Goal: Information Seeking & Learning: Learn about a topic

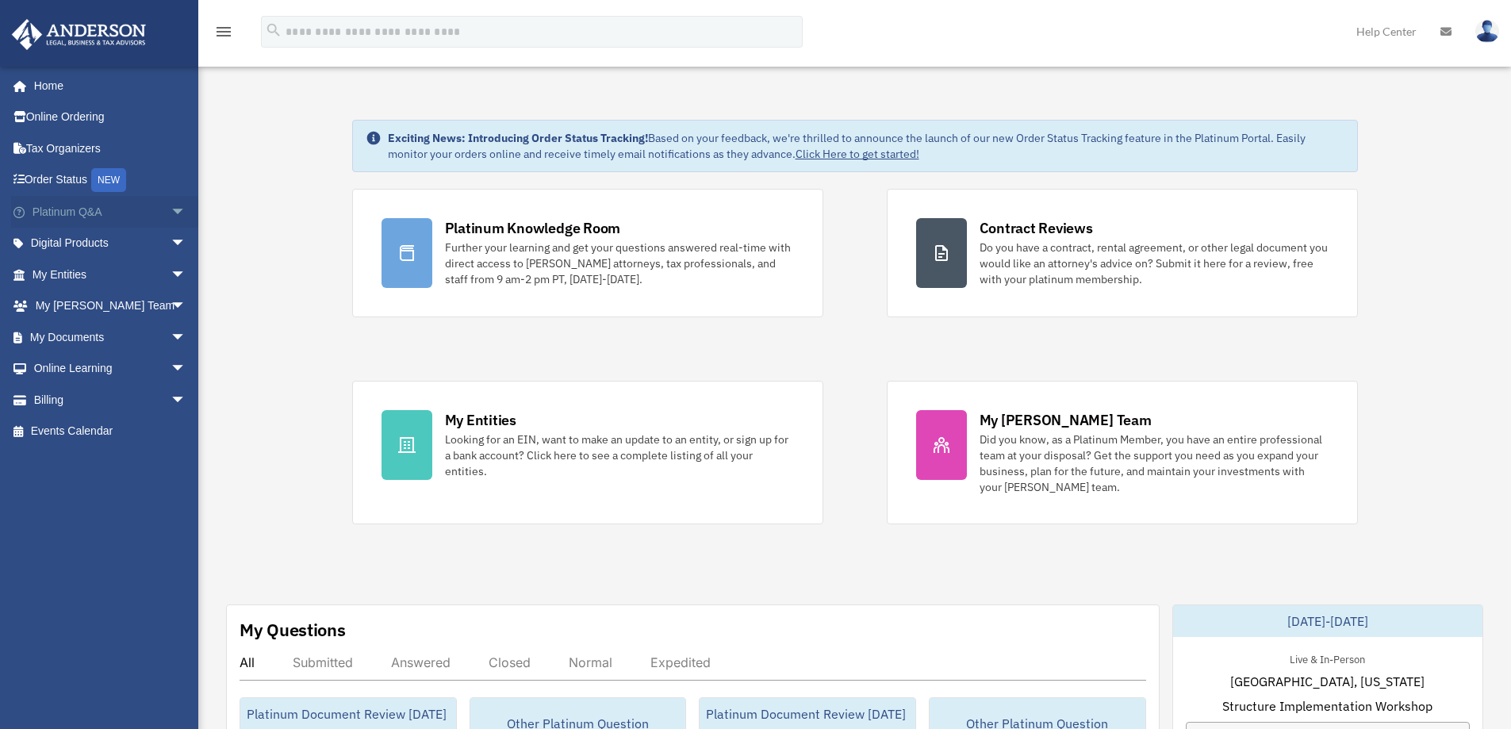
click at [71, 208] on link "Platinum Q&A arrow_drop_down" at bounding box center [110, 212] width 199 height 32
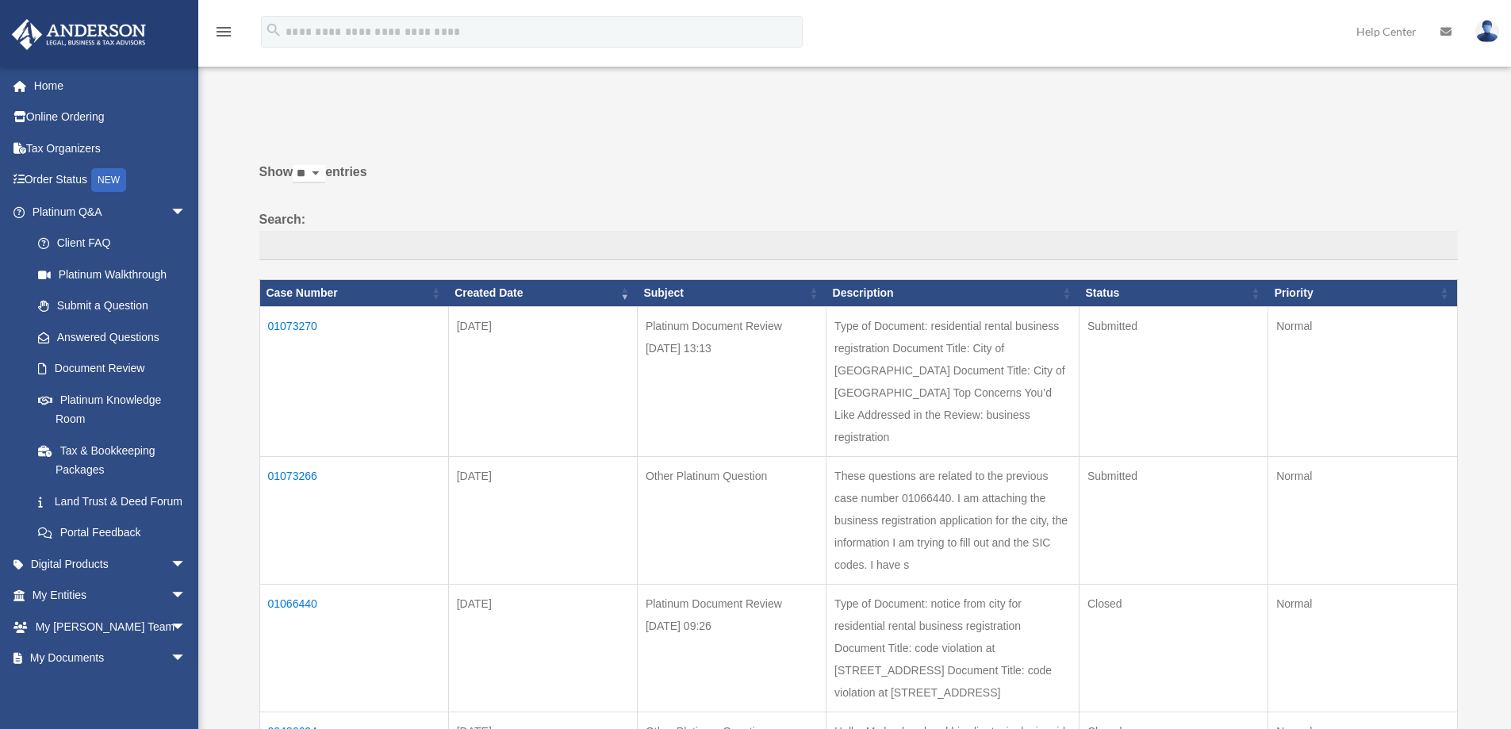
click at [293, 324] on td "01073270" at bounding box center [353, 381] width 189 height 150
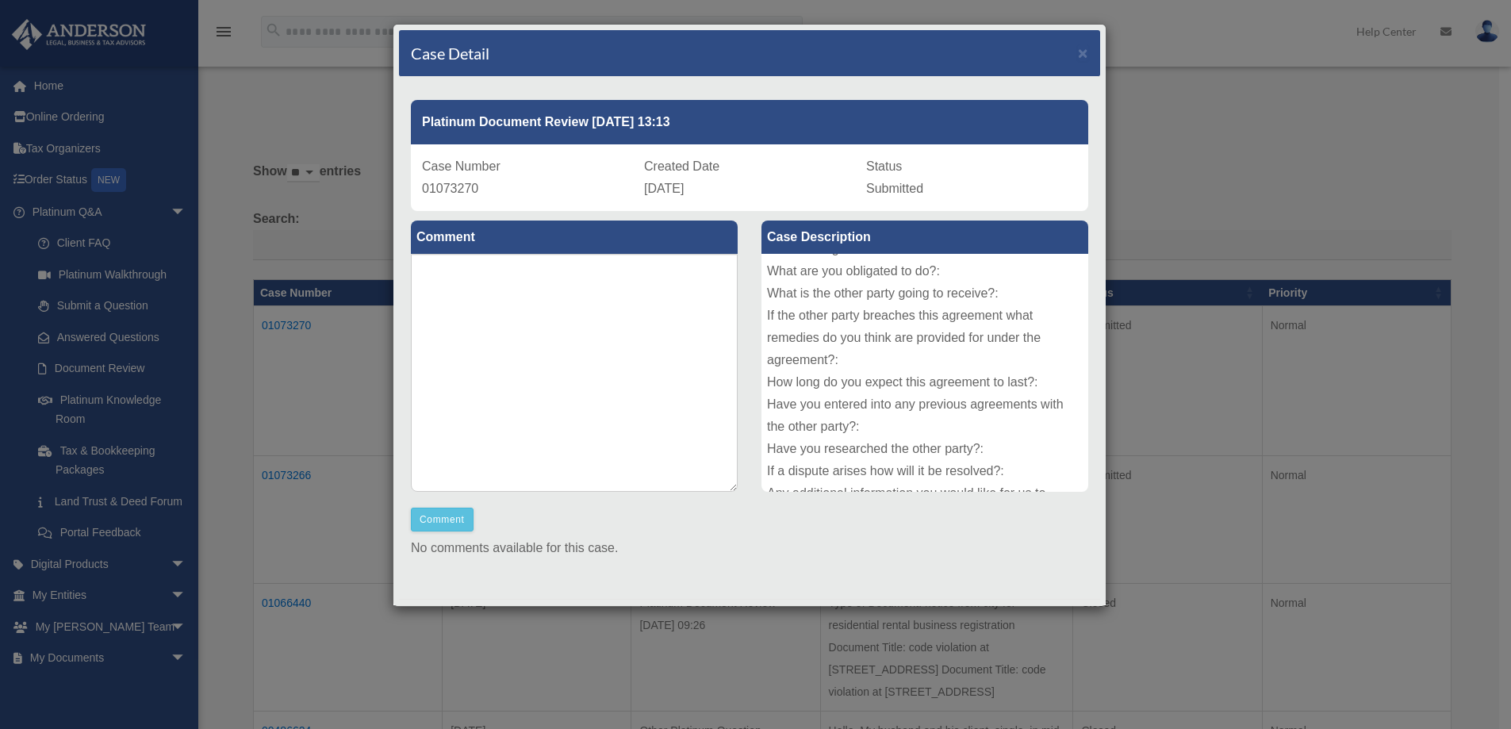
scroll to position [195, 0]
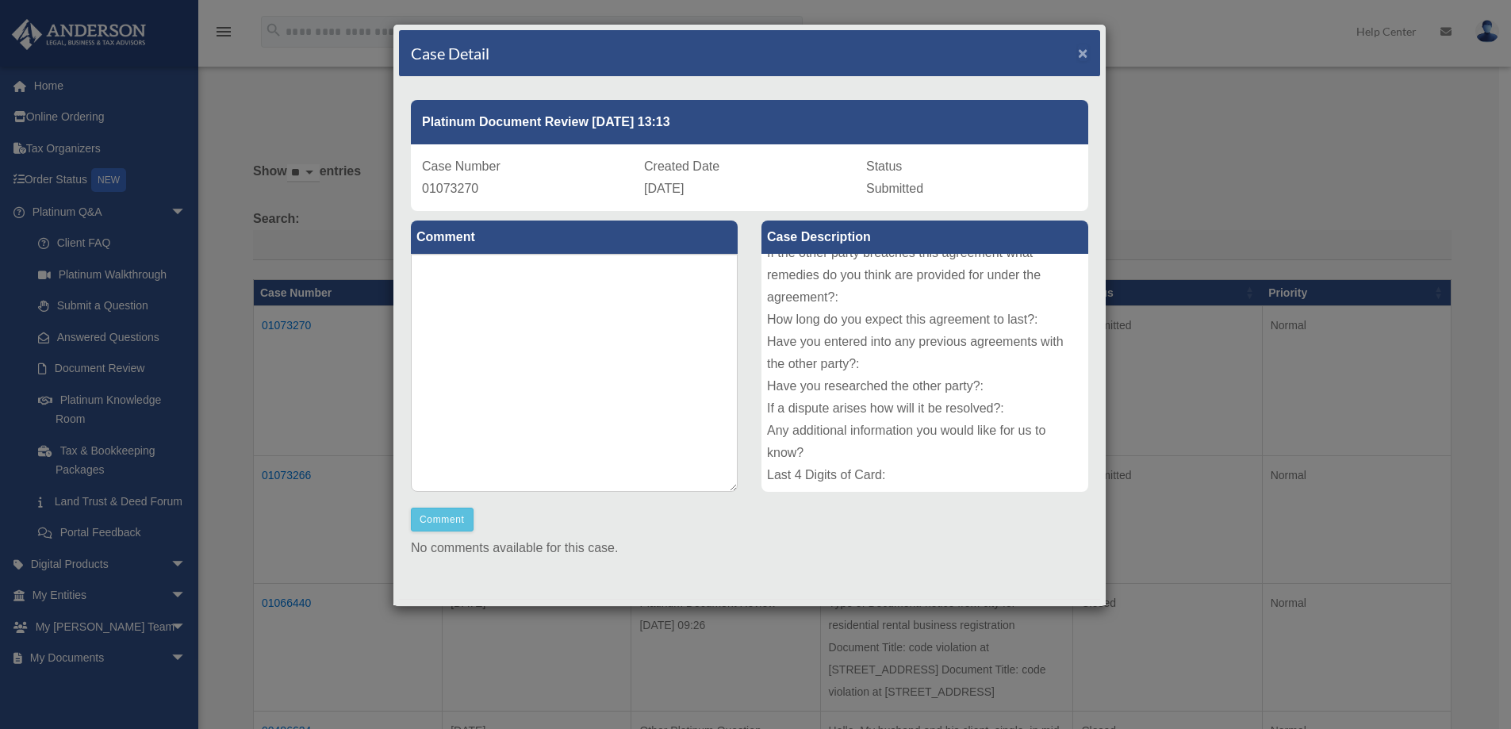
click at [1078, 50] on span "×" at bounding box center [1083, 53] width 10 height 18
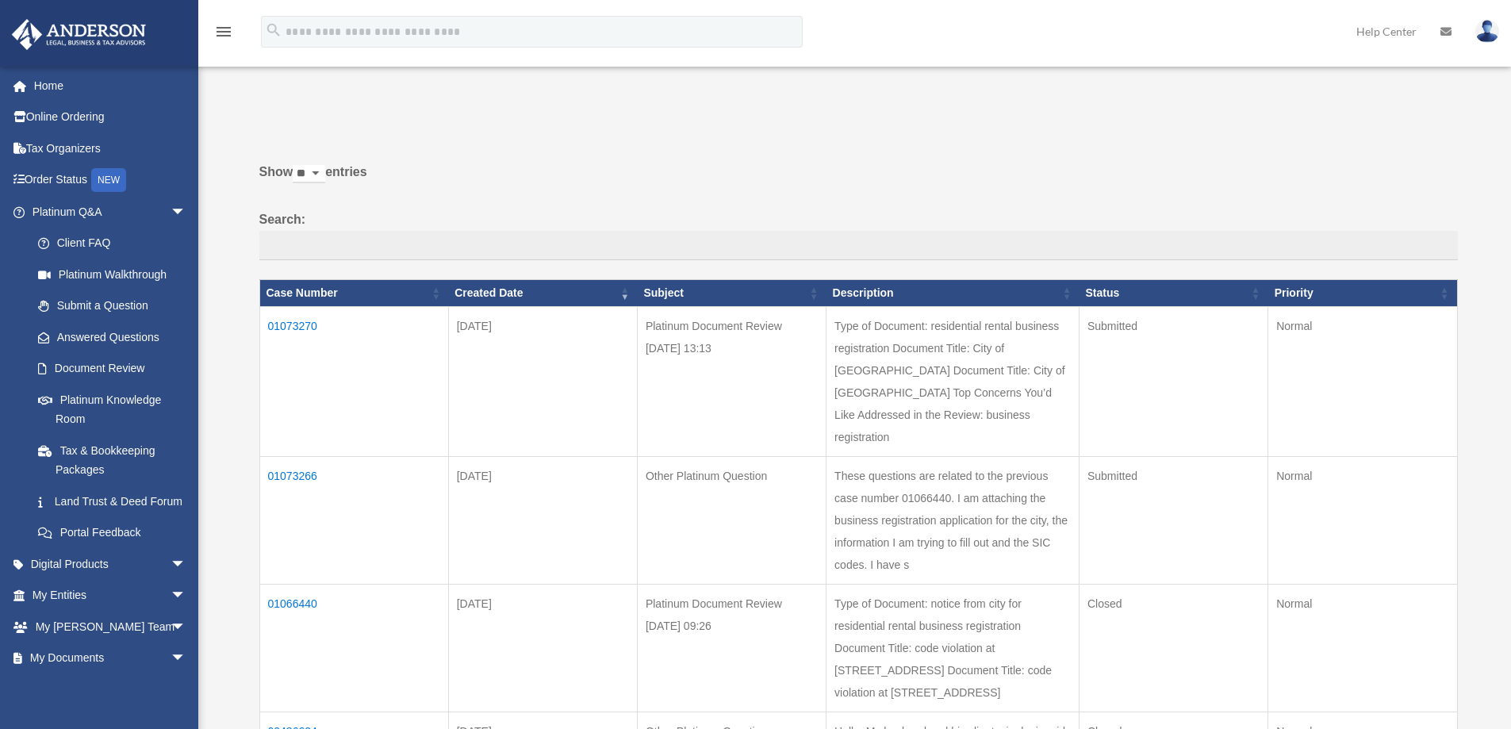
scroll to position [159, 0]
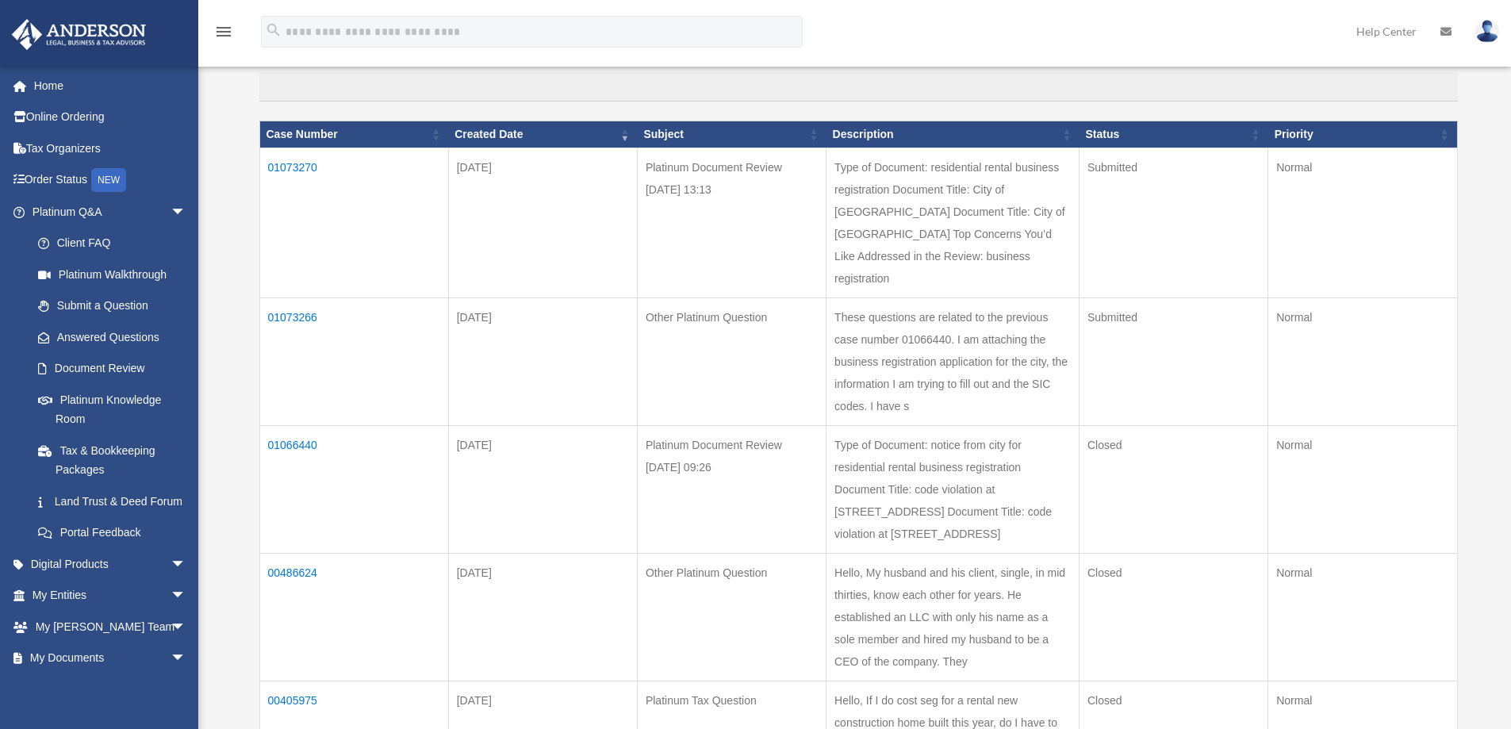
click at [297, 315] on td "01073266" at bounding box center [353, 361] width 189 height 128
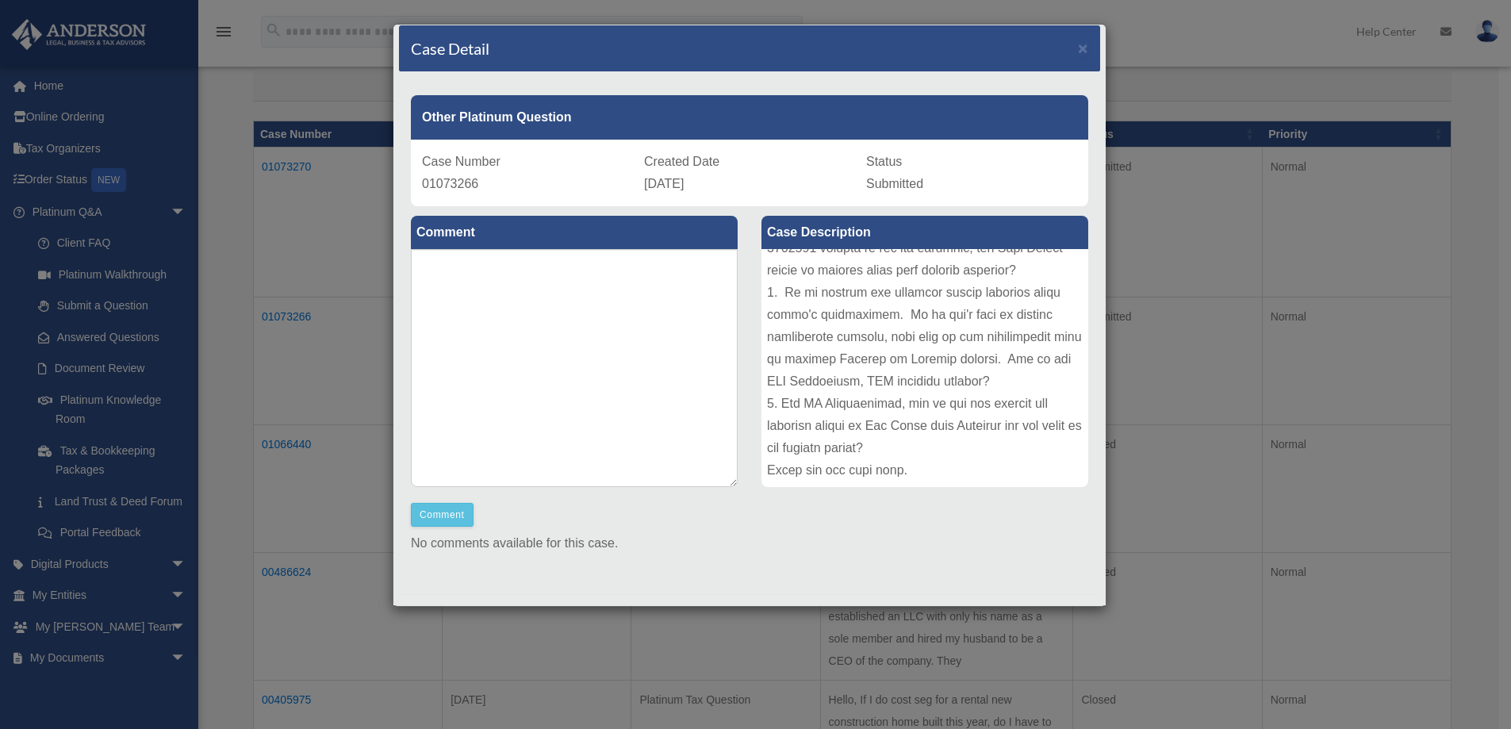
scroll to position [0, 0]
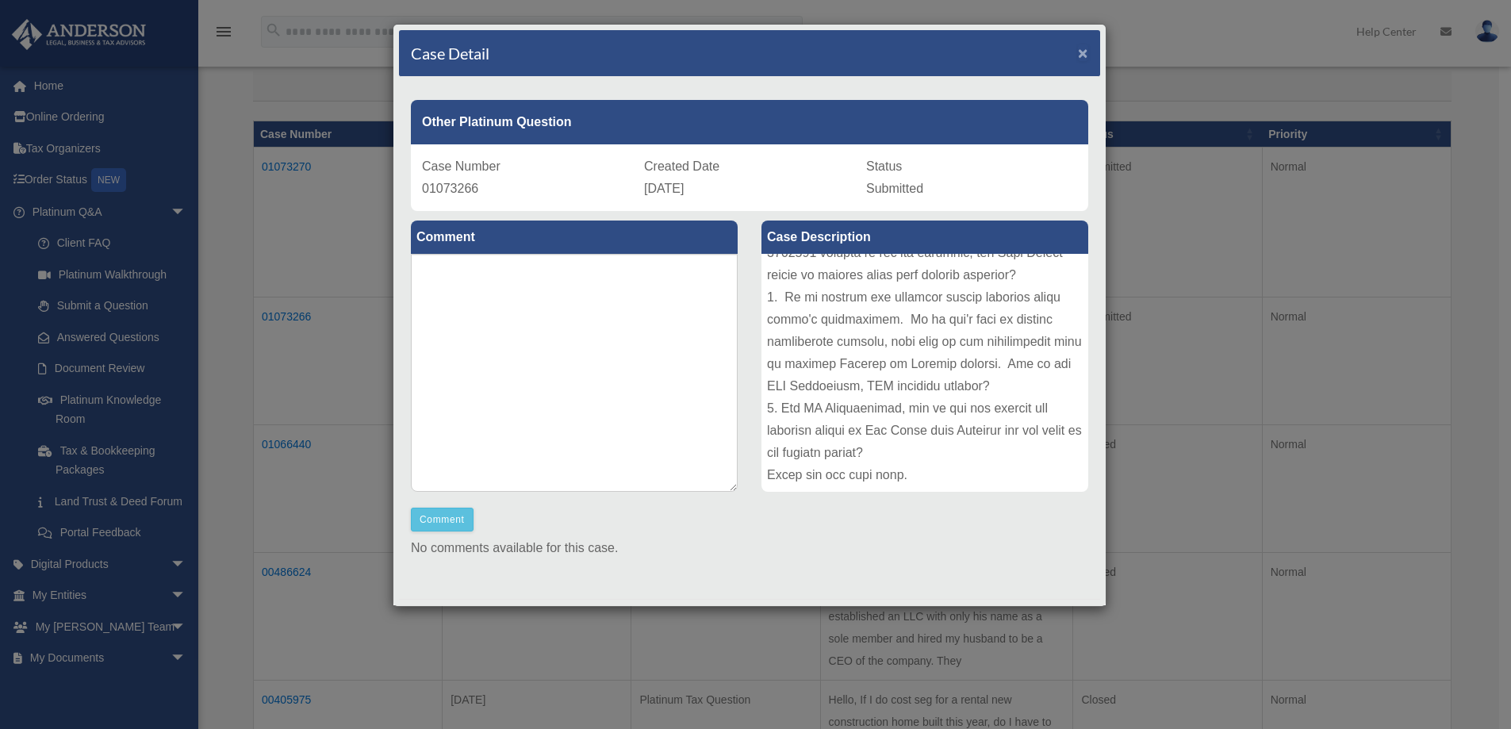
click at [1078, 49] on span "×" at bounding box center [1083, 53] width 10 height 18
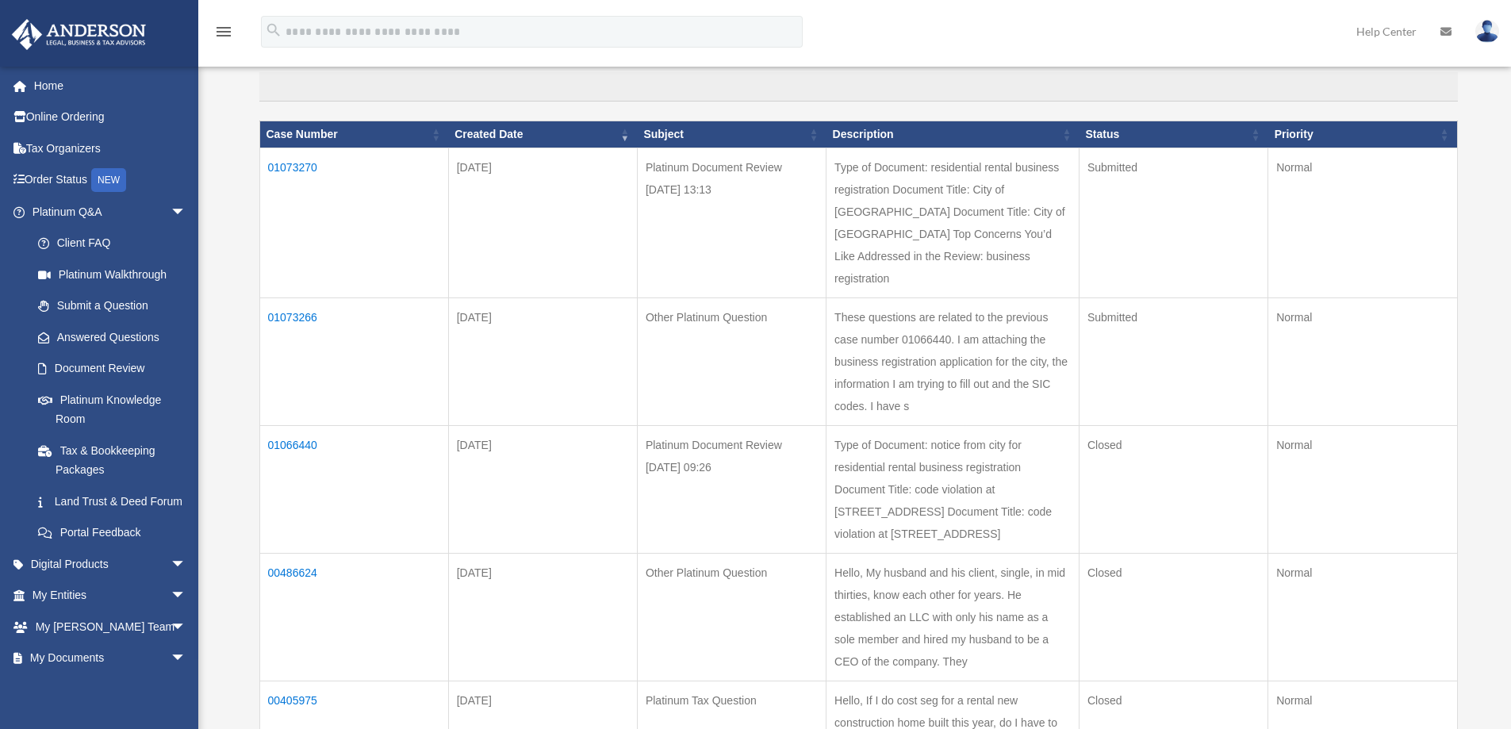
click at [1488, 31] on img at bounding box center [1487, 31] width 24 height 23
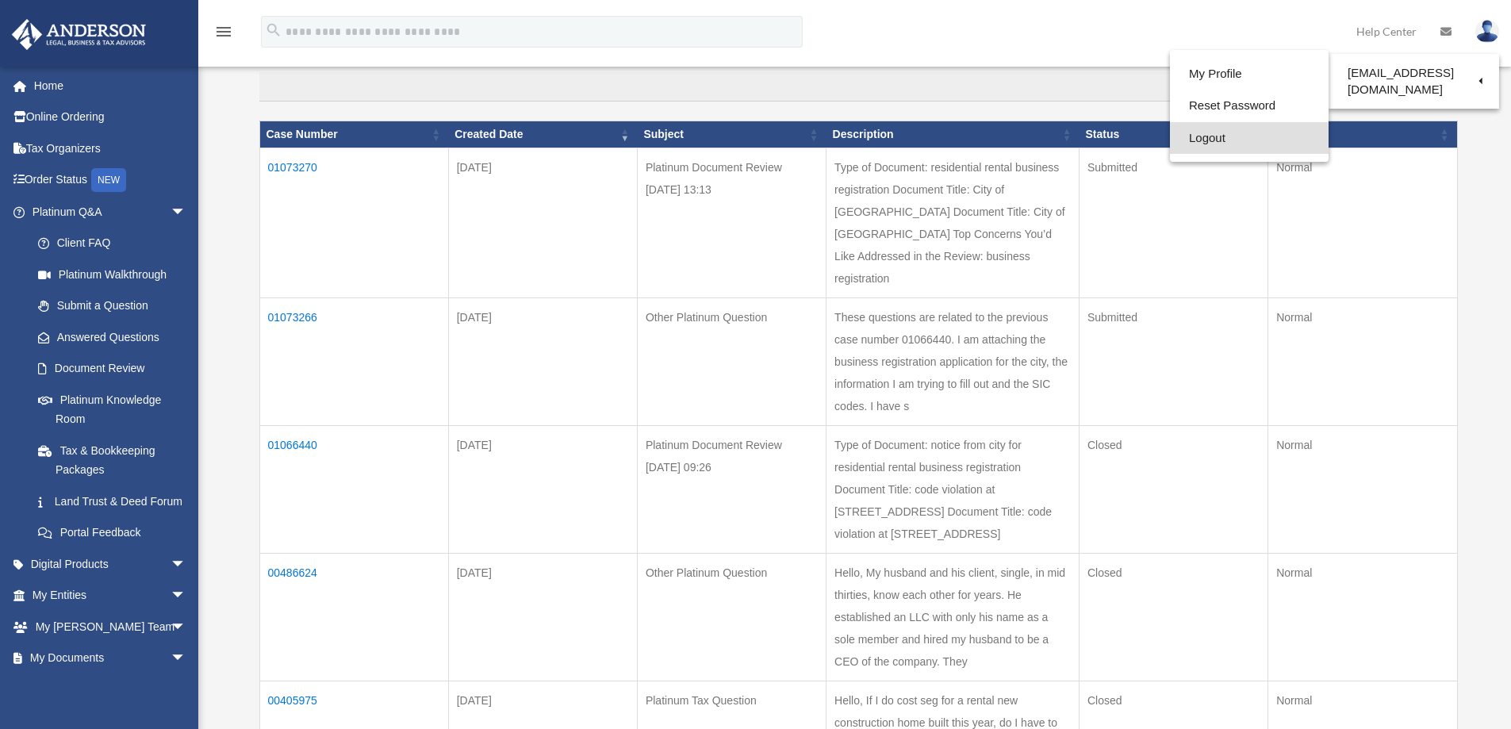
click at [1203, 137] on link "Logout" at bounding box center [1249, 138] width 159 height 33
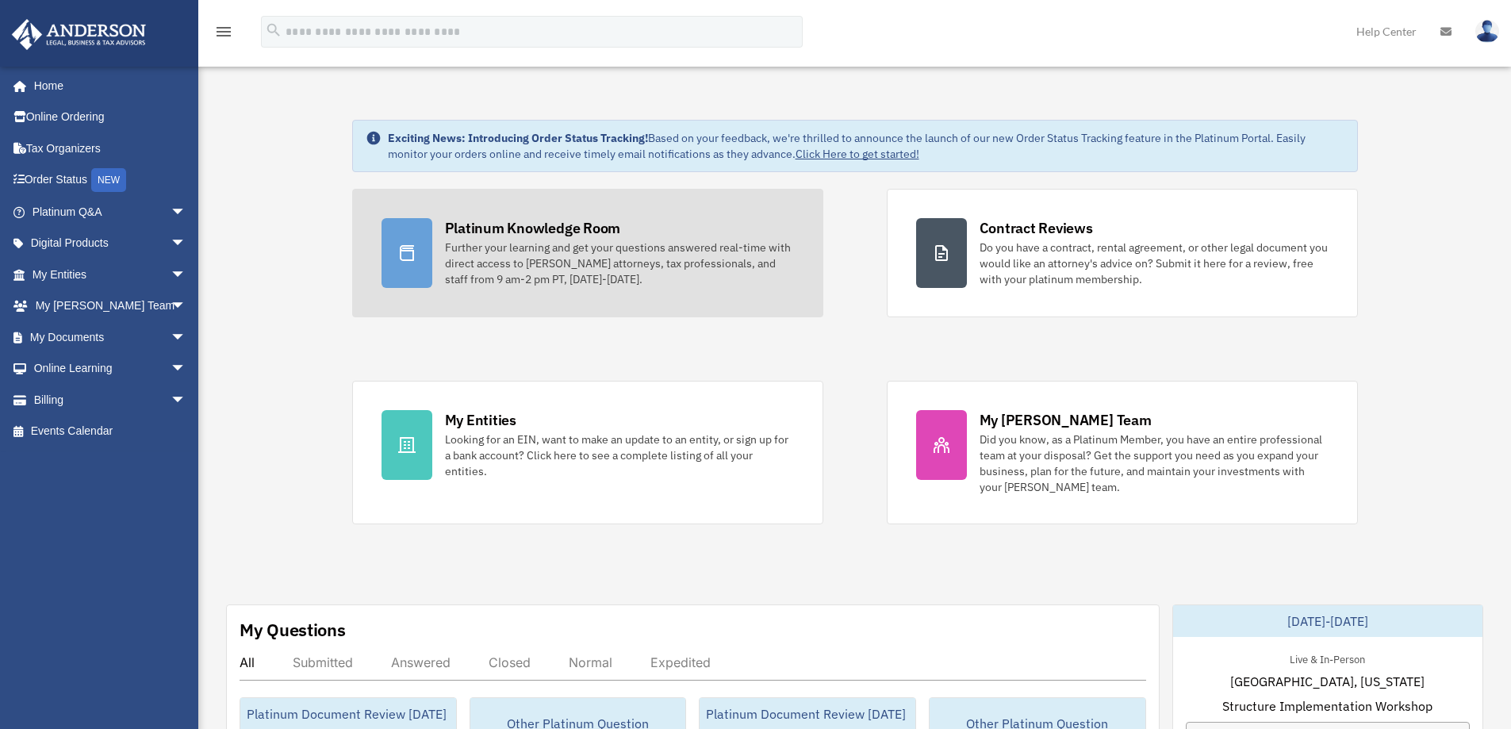
click at [468, 229] on div "Platinum Knowledge Room" at bounding box center [533, 228] width 176 height 20
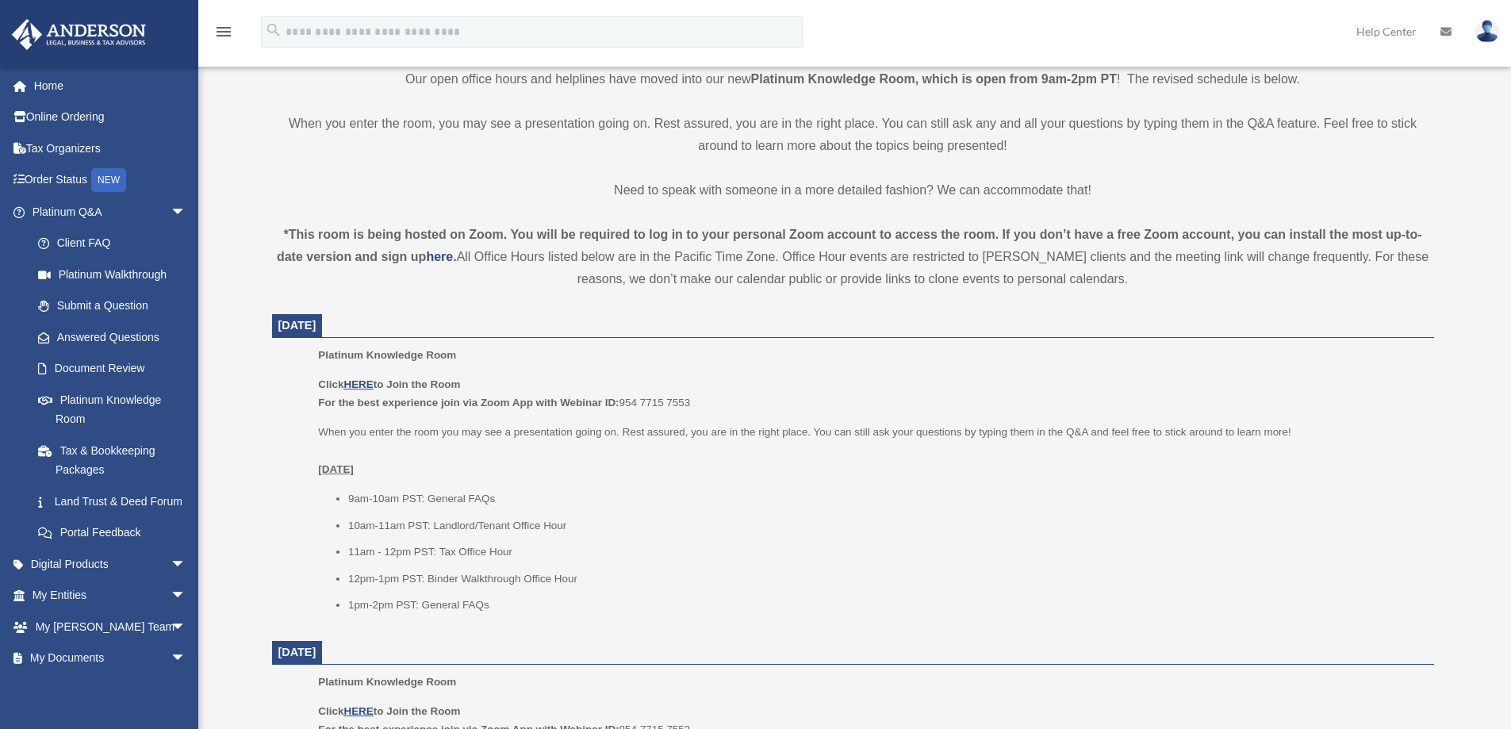
scroll to position [396, 0]
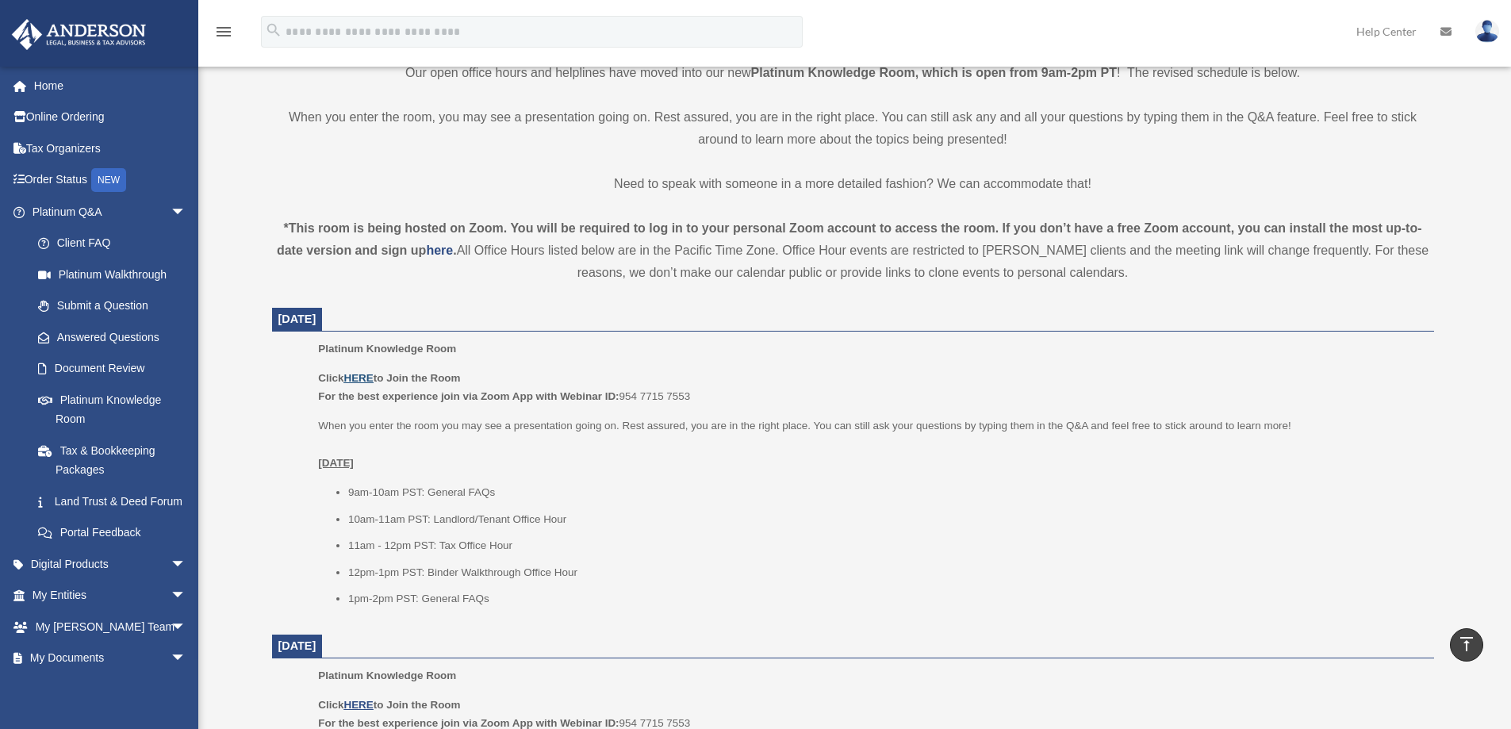
click at [366, 377] on u "HERE" at bounding box center [357, 378] width 29 height 12
